Goal: Information Seeking & Learning: Check status

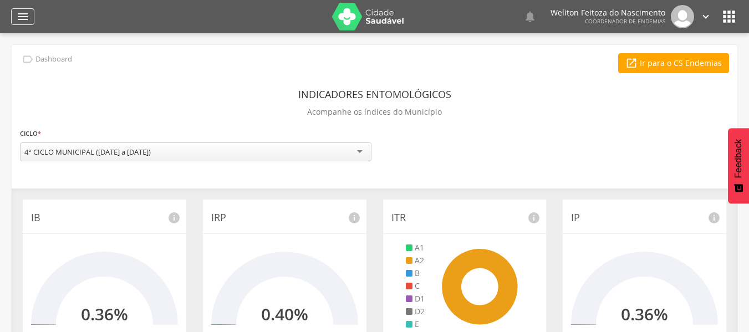
click at [19, 16] on icon "" at bounding box center [22, 16] width 13 height 13
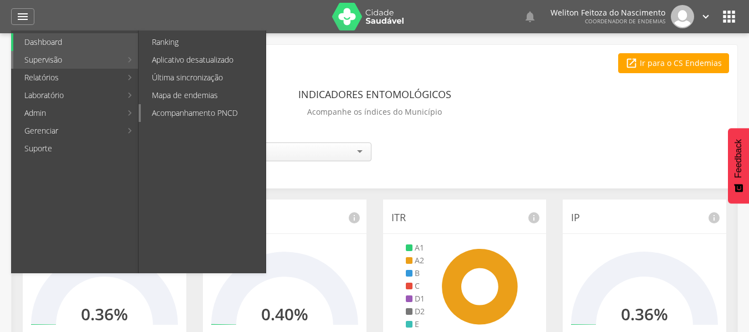
click at [190, 110] on link "Acompanhamento PNCD" at bounding box center [203, 113] width 125 height 18
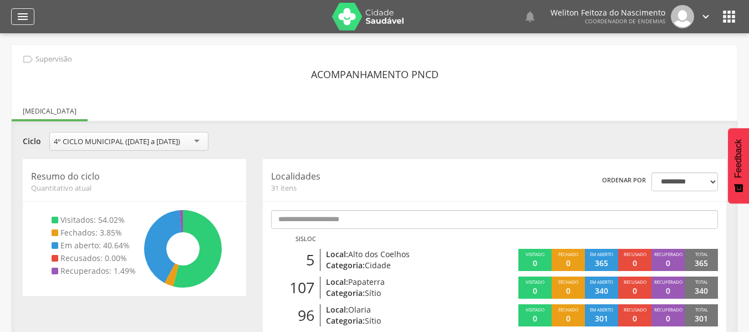
click at [26, 13] on icon "" at bounding box center [22, 16] width 13 height 13
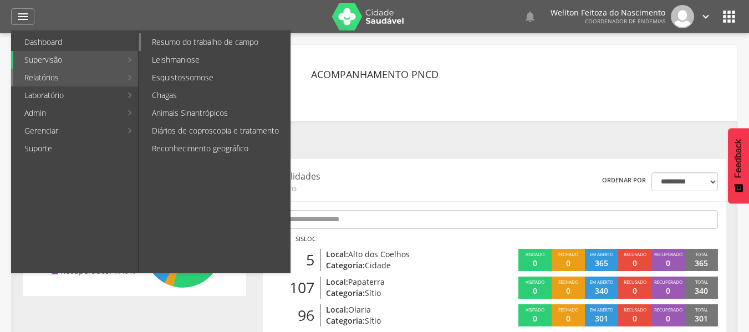
click at [204, 44] on link "Resumo do trabalho de campo" at bounding box center [215, 42] width 149 height 18
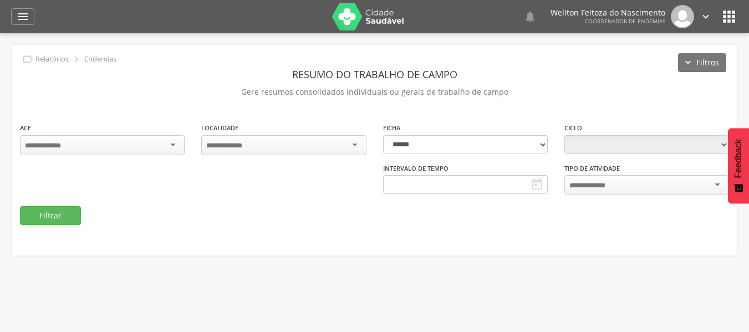
type input "**********"
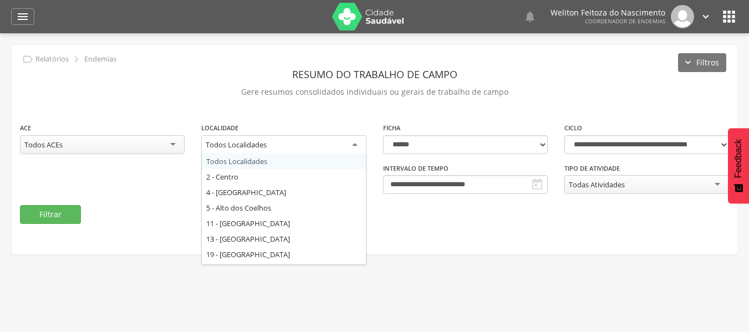
click at [354, 141] on div "Todos Localidades" at bounding box center [283, 145] width 165 height 20
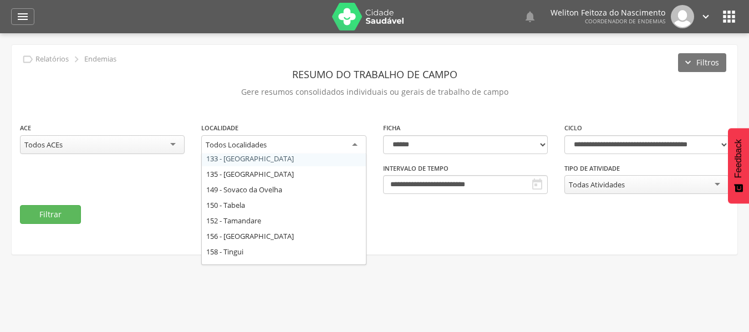
scroll to position [314, 0]
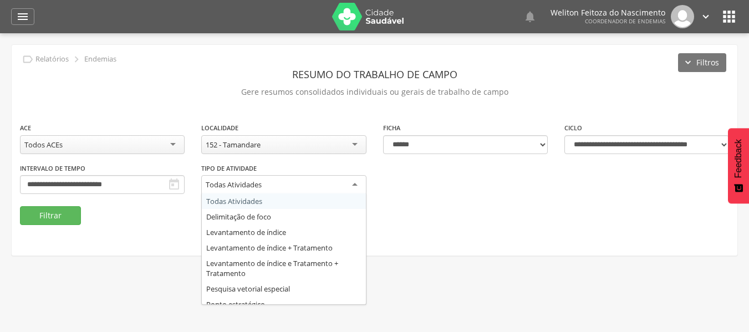
click at [353, 182] on div "Todas Atividades" at bounding box center [283, 185] width 165 height 20
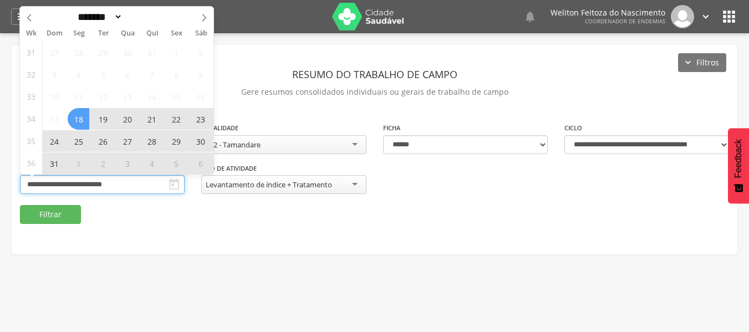
click at [148, 183] on input "**********" at bounding box center [102, 184] width 165 height 19
click at [207, 18] on icon at bounding box center [204, 18] width 8 height 8
select select "*"
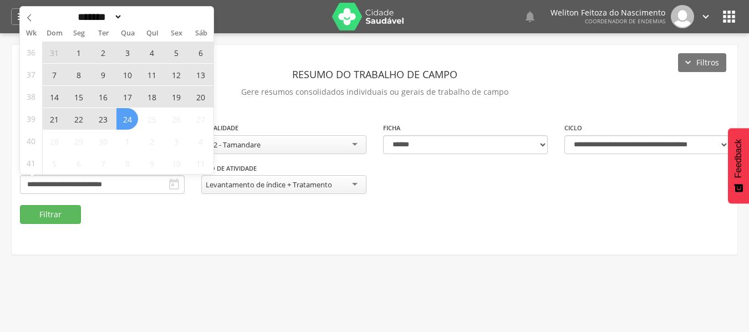
click at [129, 119] on span "24" at bounding box center [127, 119] width 22 height 22
type input "**********"
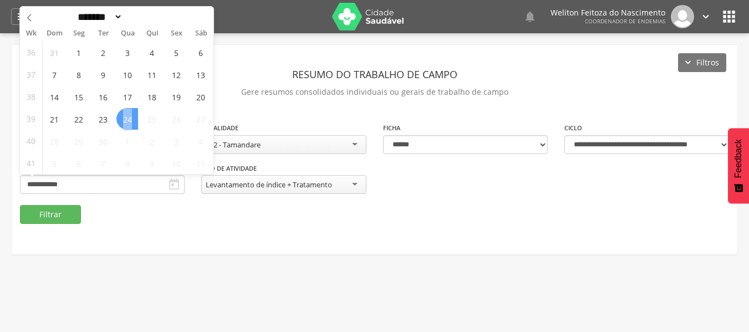
click at [129, 119] on span "24" at bounding box center [127, 119] width 22 height 22
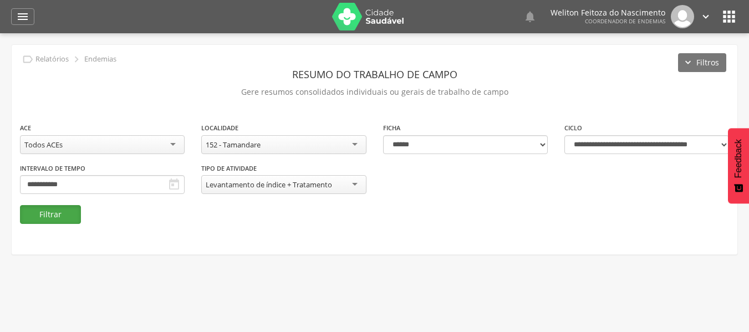
click at [55, 215] on button "Filtrar" at bounding box center [50, 214] width 61 height 19
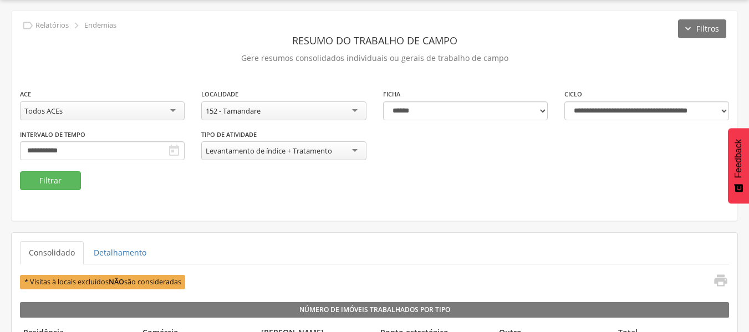
scroll to position [0, 0]
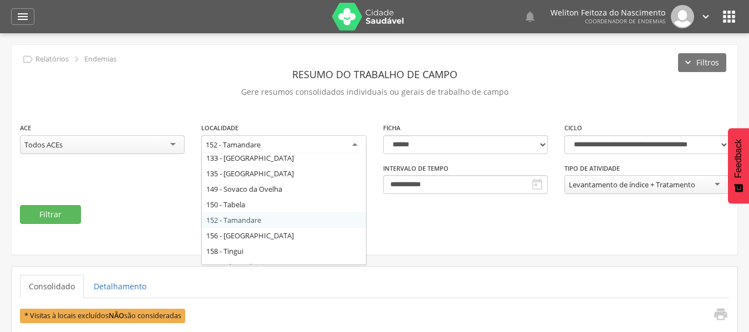
click at [354, 144] on div "152 - Tamandare" at bounding box center [283, 145] width 165 height 20
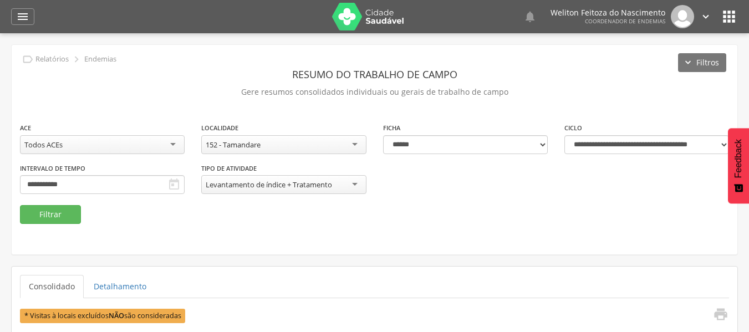
click at [428, 187] on div "**********" at bounding box center [375, 163] width 726 height 83
click at [64, 219] on button "Filtrar" at bounding box center [50, 214] width 61 height 19
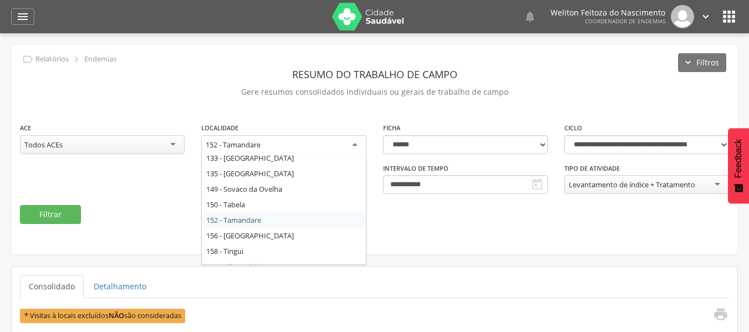
click at [356, 144] on div "152 - Tamandare" at bounding box center [283, 145] width 165 height 20
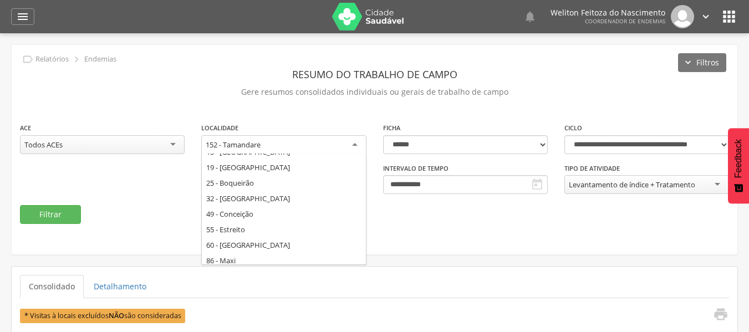
scroll to position [85, 0]
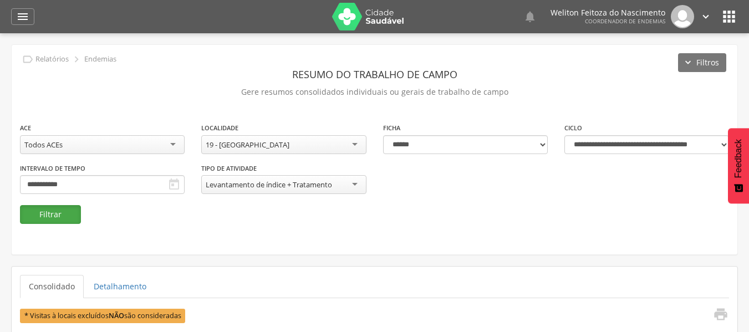
click at [56, 217] on button "Filtrar" at bounding box center [50, 214] width 61 height 19
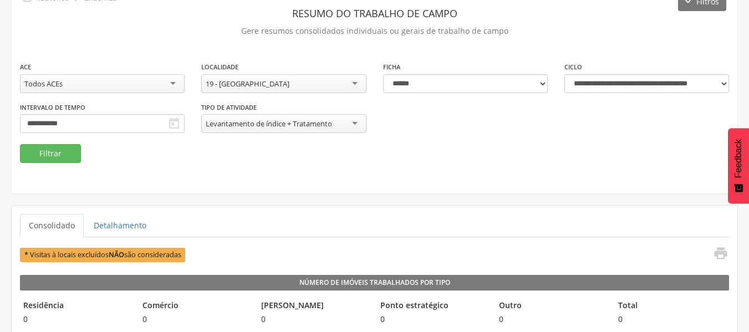
scroll to position [0, 0]
